Goal: Task Accomplishment & Management: Use online tool/utility

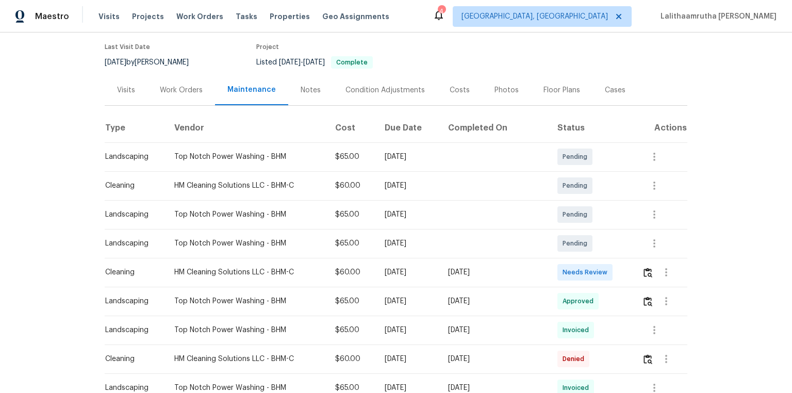
scroll to position [83, 0]
click at [644, 272] on img "button" at bounding box center [648, 272] width 9 height 10
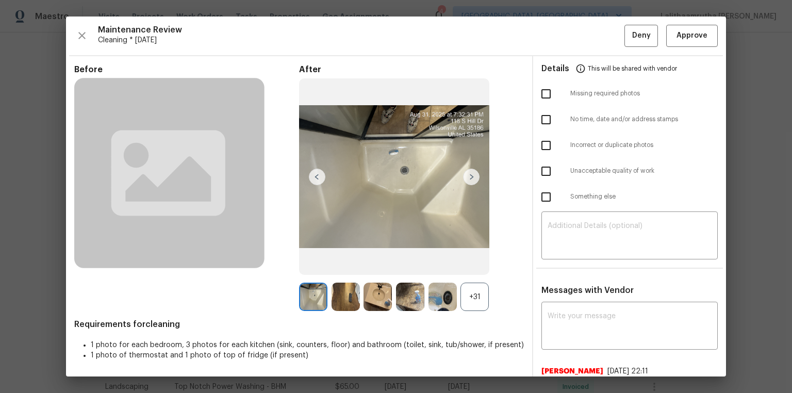
click at [692, 22] on div "Maintenance Review Cleaning * Mon, Aug 25 Deny Approve Before After +31 Require…" at bounding box center [396, 197] width 660 height 360
click at [697, 29] on span "Approve" at bounding box center [692, 35] width 31 height 13
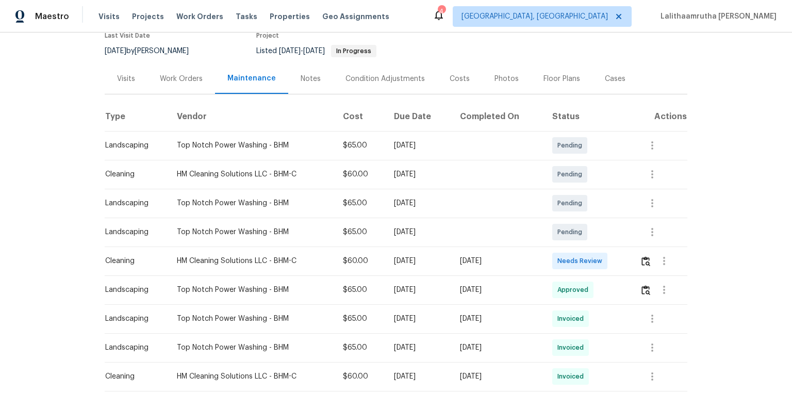
scroll to position [165, 0]
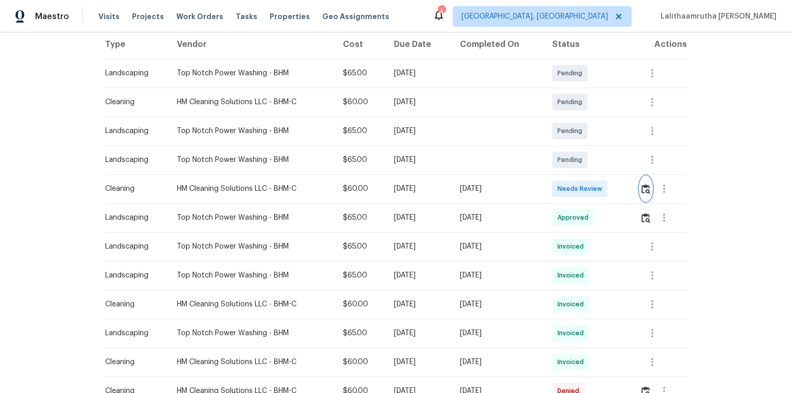
click at [563, 188] on img "button" at bounding box center [646, 189] width 9 height 10
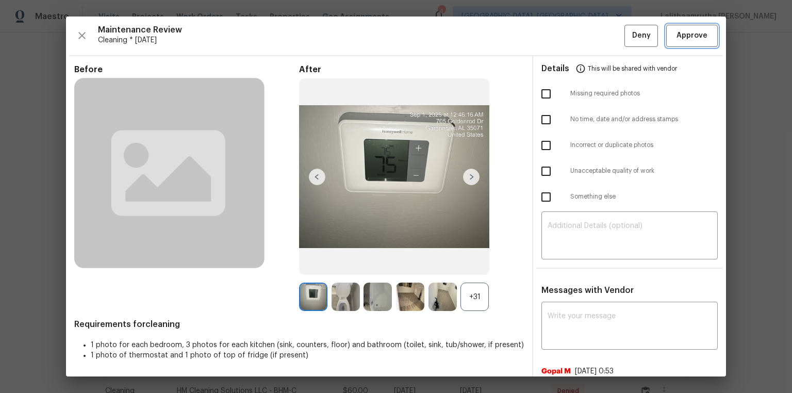
click at [563, 35] on span "Approve" at bounding box center [692, 35] width 31 height 13
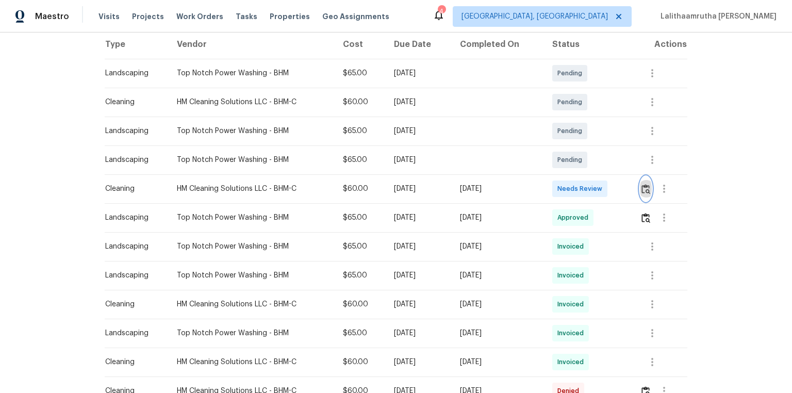
click at [563, 189] on img "button" at bounding box center [646, 189] width 9 height 10
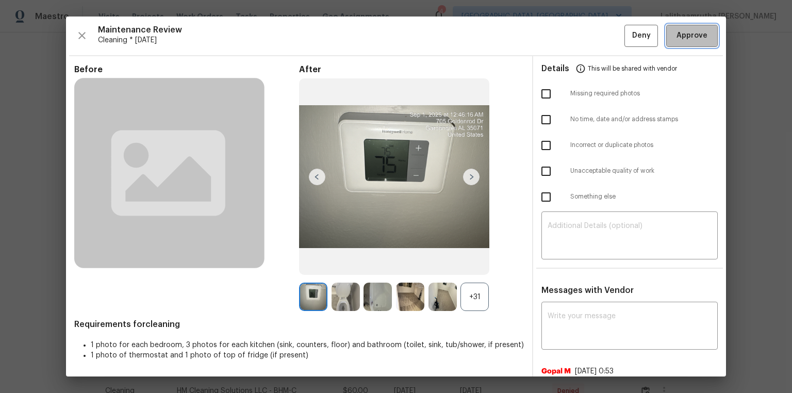
click at [563, 37] on span "Approve" at bounding box center [692, 35] width 31 height 13
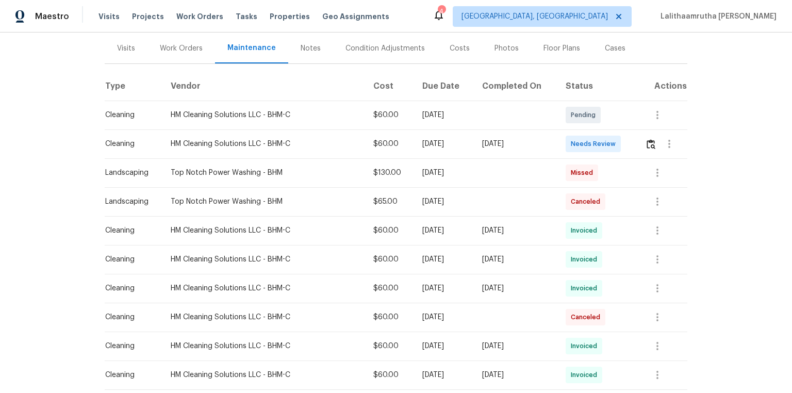
scroll to position [165, 0]
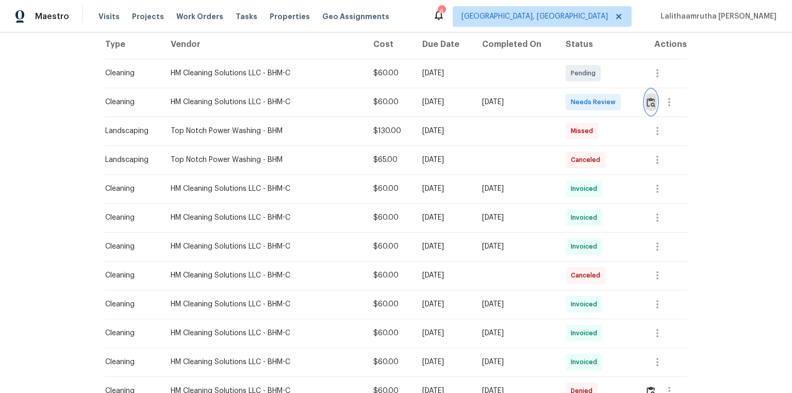
click at [647, 107] on img "button" at bounding box center [651, 102] width 9 height 10
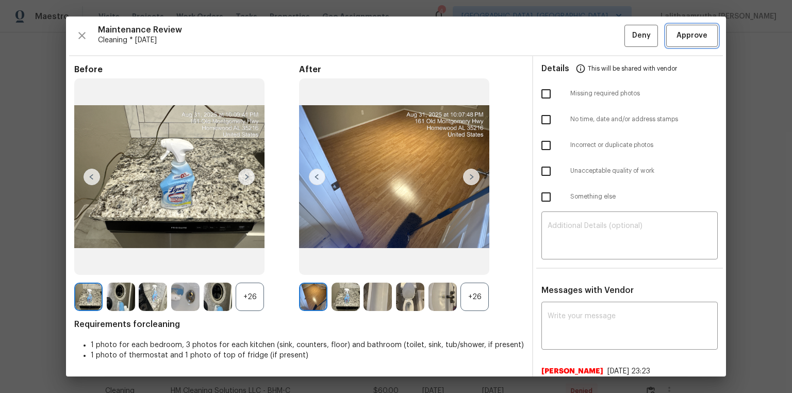
click at [689, 38] on span "Approve" at bounding box center [692, 35] width 31 height 13
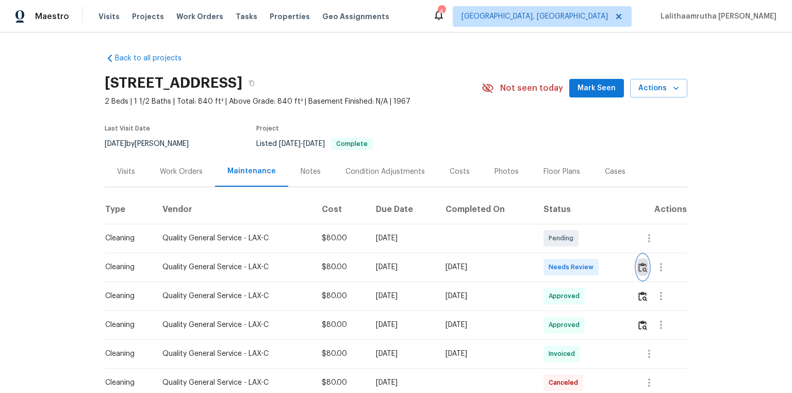
click at [563, 264] on img "button" at bounding box center [643, 268] width 9 height 10
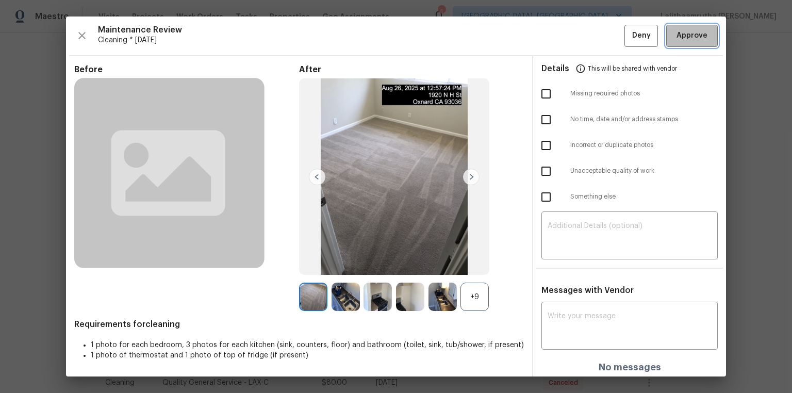
click at [563, 36] on span "Approve" at bounding box center [692, 35] width 31 height 13
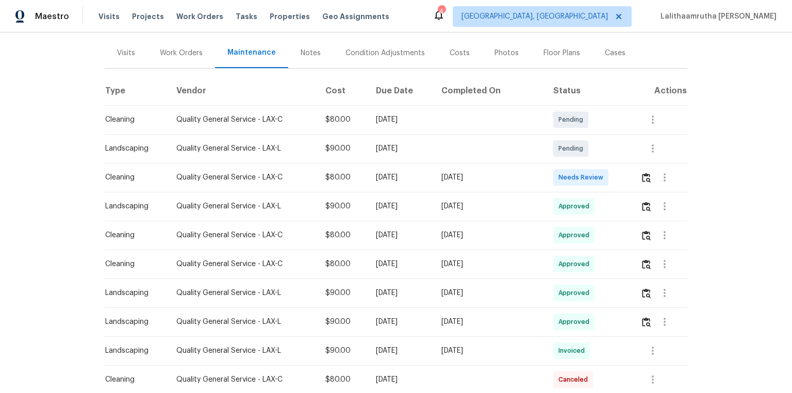
scroll to position [124, 0]
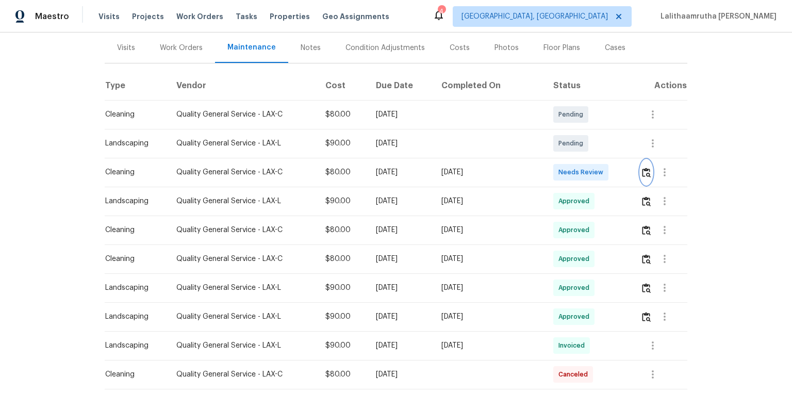
click at [647, 174] on img "button" at bounding box center [646, 173] width 9 height 10
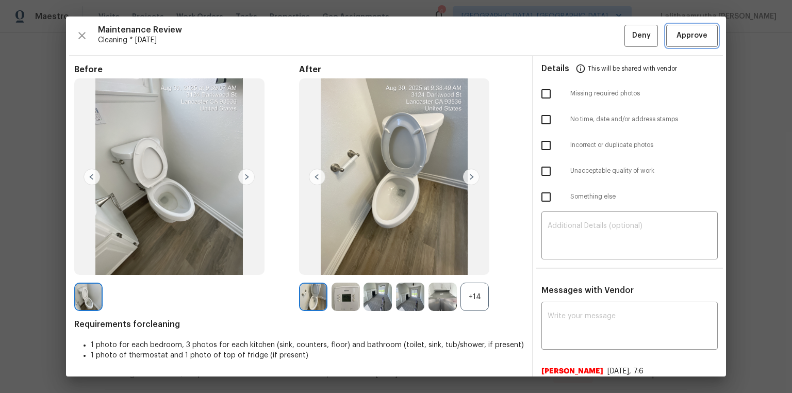
click at [682, 34] on span "Approve" at bounding box center [692, 35] width 31 height 13
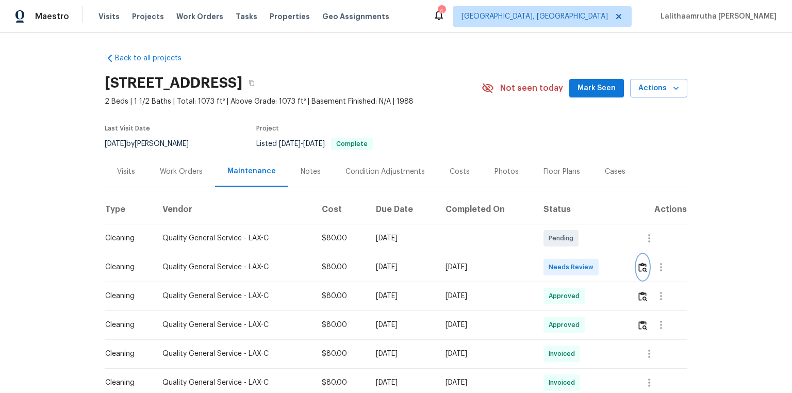
click at [563, 264] on img "button" at bounding box center [643, 268] width 9 height 10
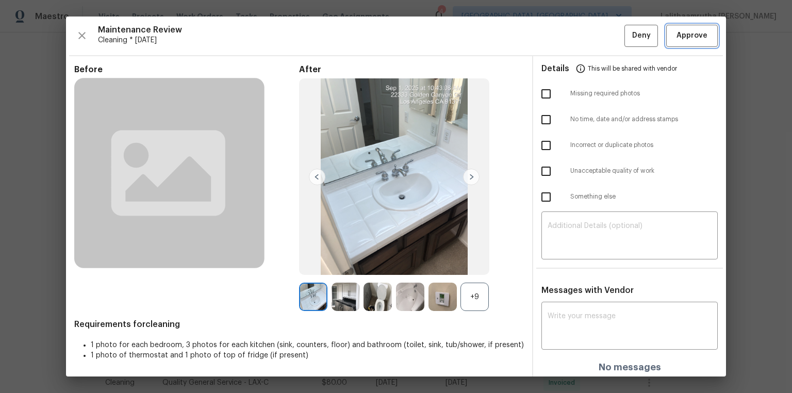
click at [563, 36] on span "Approve" at bounding box center [692, 35] width 31 height 13
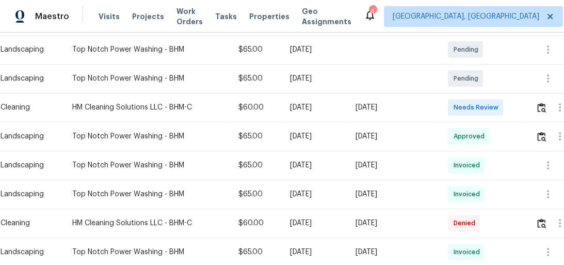
scroll to position [231, 0]
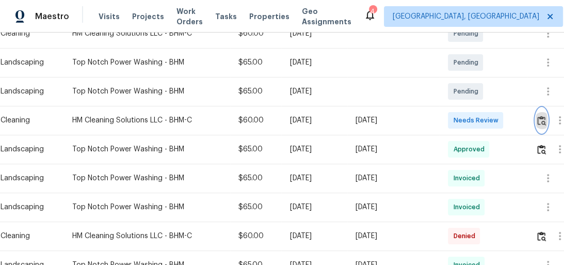
click at [540, 120] on img "button" at bounding box center [541, 121] width 9 height 10
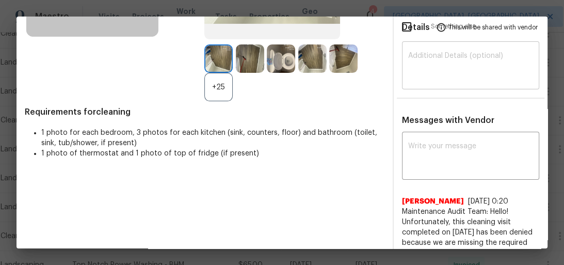
scroll to position [83, 0]
